Goal: Task Accomplishment & Management: Use online tool/utility

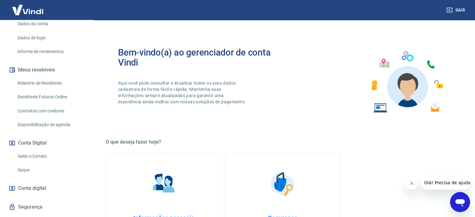
scroll to position [94, 0]
click at [24, 174] on link "Saque" at bounding box center [50, 169] width 71 height 13
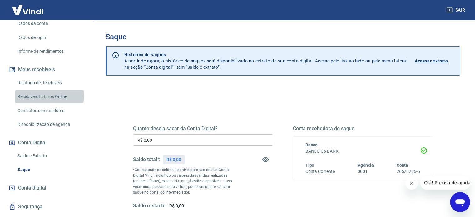
click at [49, 103] on link "Recebíveis Futuros Online" at bounding box center [50, 96] width 71 height 13
